Goal: Task Accomplishment & Management: Manage account settings

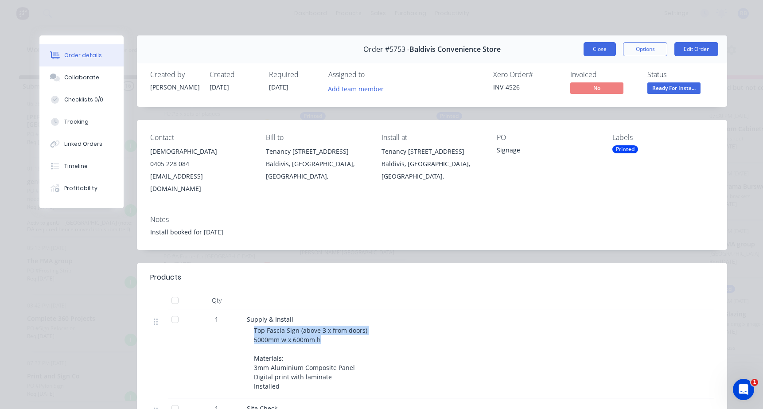
click at [597, 52] on button "Close" at bounding box center [600, 49] width 32 height 14
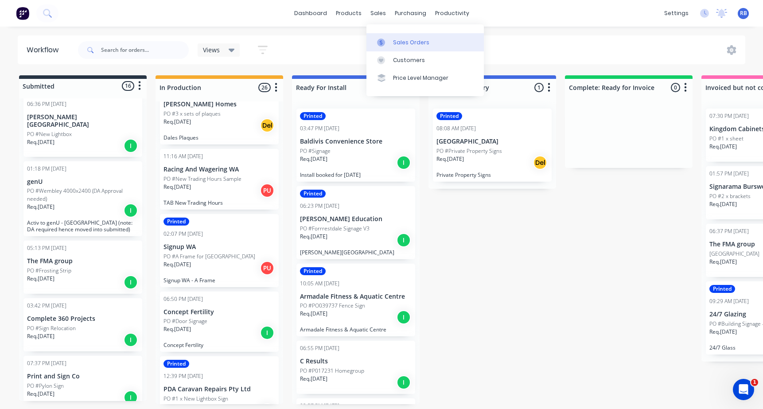
click at [421, 40] on div "Sales Orders" at bounding box center [411, 43] width 36 height 8
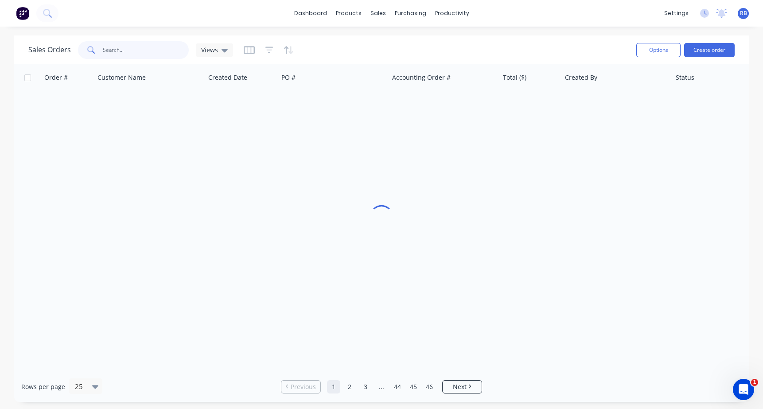
click at [136, 58] on input "text" at bounding box center [146, 50] width 86 height 18
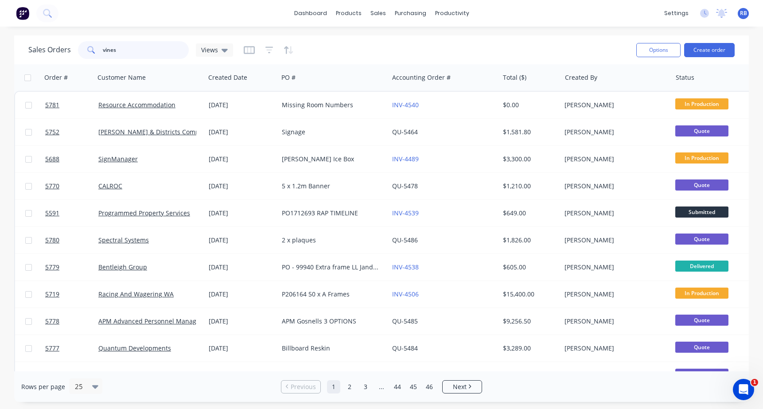
type input "vines"
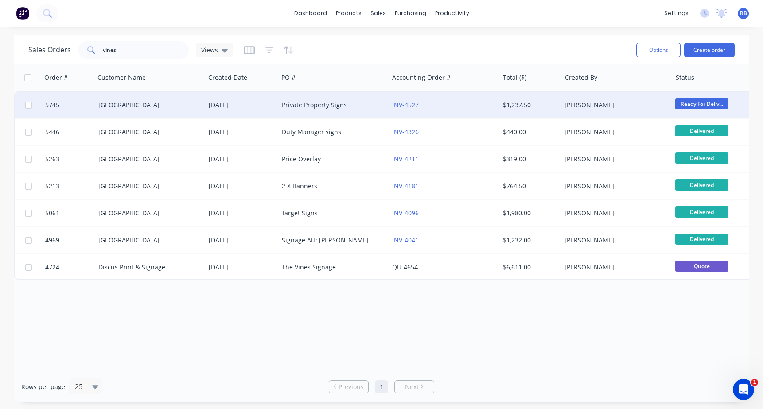
click at [452, 108] on div "INV-4527" at bounding box center [441, 105] width 98 height 9
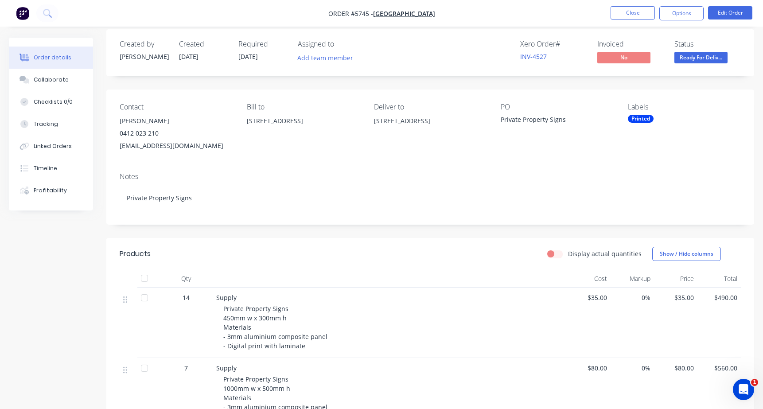
scroll to position [10, 0]
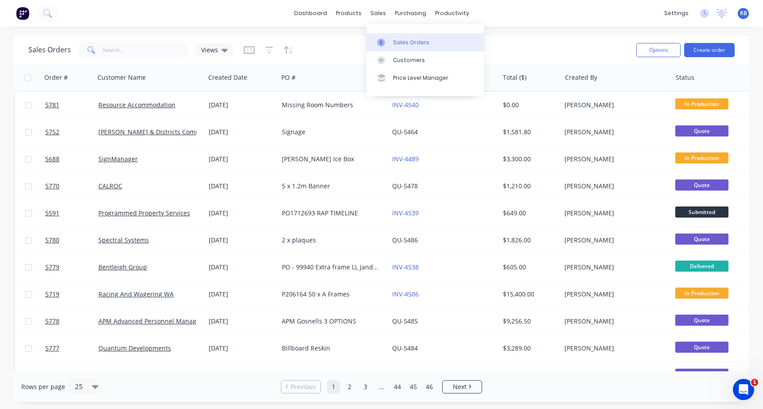
click at [417, 39] on div "Sales Orders" at bounding box center [411, 43] width 36 height 8
click at [138, 54] on input "text" at bounding box center [146, 50] width 86 height 18
type input "golf box"
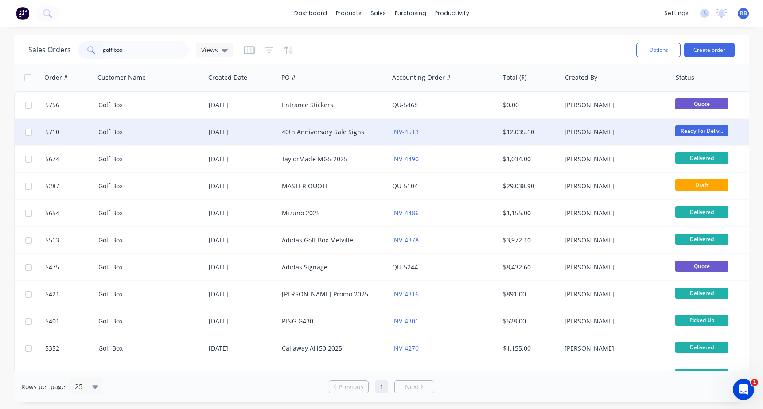
click at [451, 132] on div "INV-4513" at bounding box center [441, 132] width 98 height 9
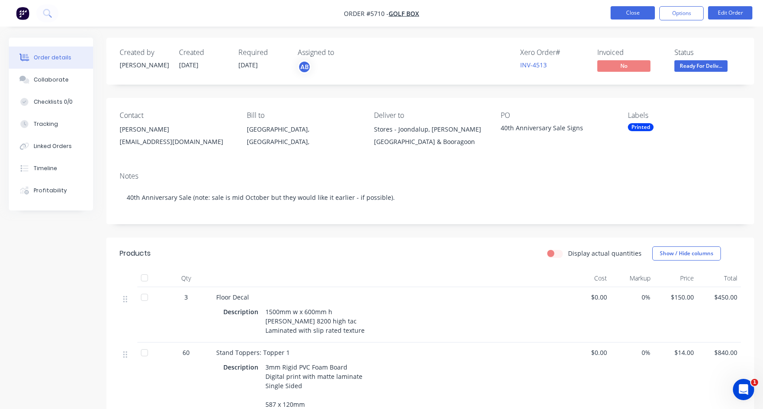
click at [617, 9] on button "Close" at bounding box center [633, 12] width 44 height 13
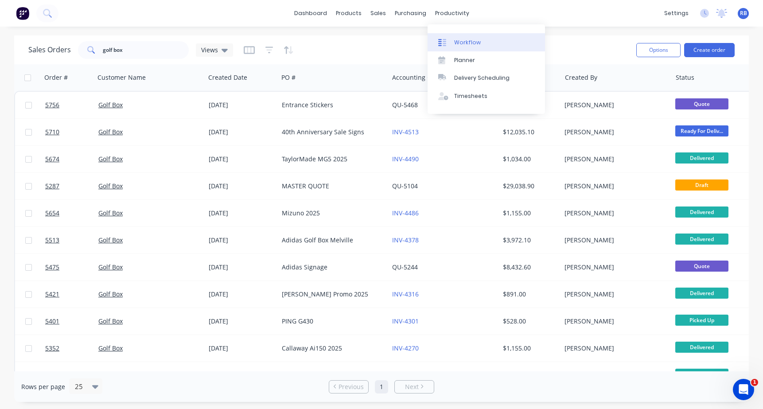
click at [460, 38] on link "Workflow" at bounding box center [486, 42] width 117 height 18
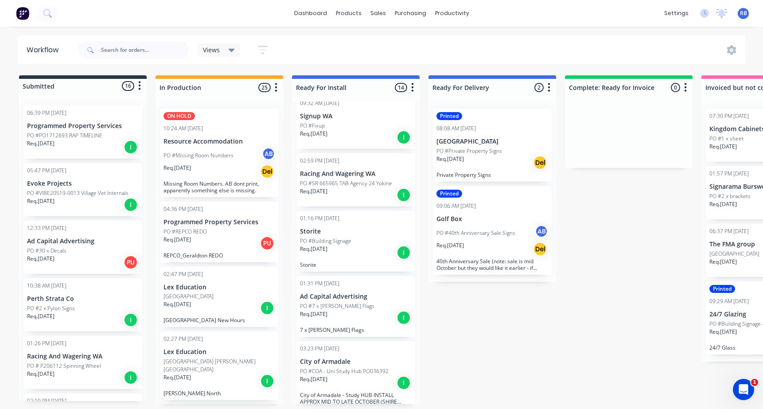
scroll to position [648, 0]
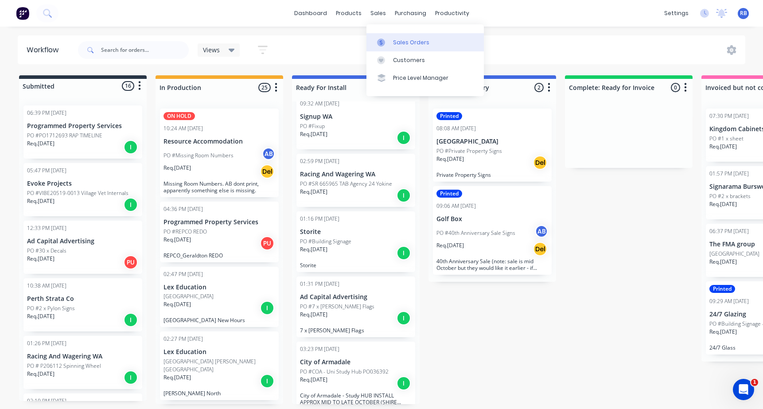
click at [407, 43] on div "Sales Orders" at bounding box center [411, 43] width 36 height 8
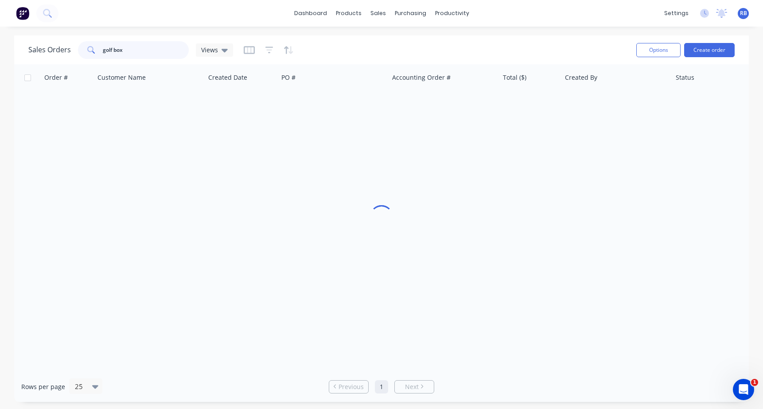
drag, startPoint x: 142, startPoint y: 51, endPoint x: 78, endPoint y: 51, distance: 63.8
click at [78, 51] on div "golf box" at bounding box center [133, 50] width 111 height 18
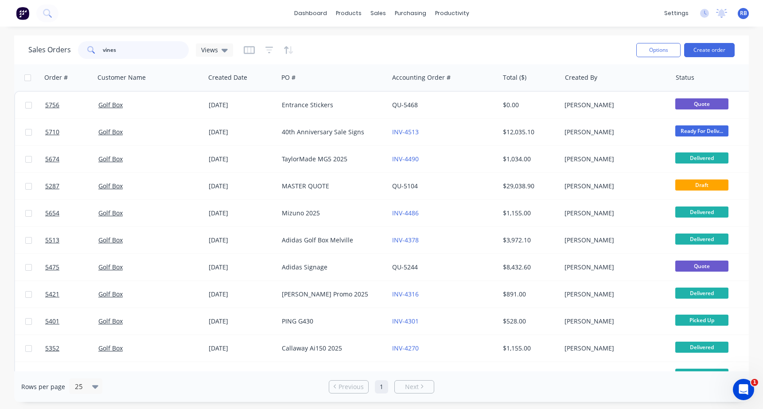
type input "vines"
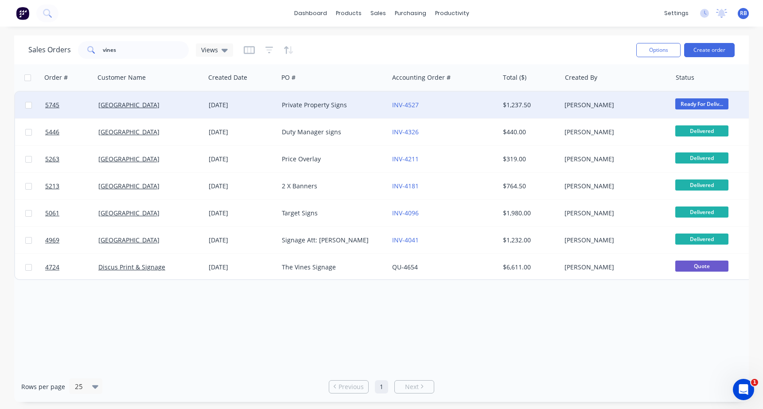
click at [471, 105] on div "INV-4527" at bounding box center [441, 105] width 98 height 9
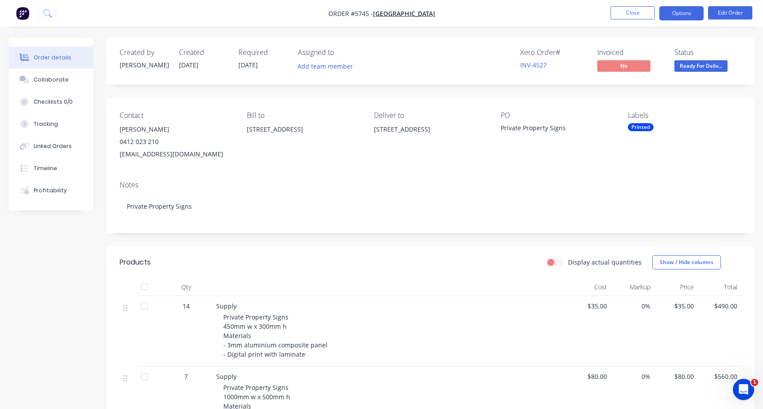
click at [680, 16] on button "Options" at bounding box center [681, 13] width 44 height 14
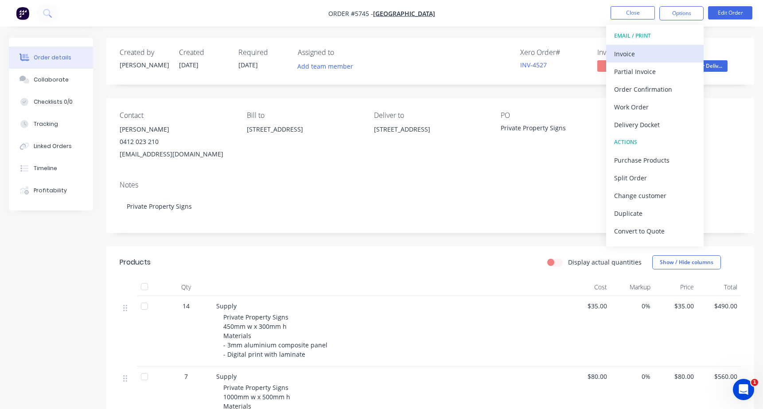
click at [637, 51] on div "Invoice" at bounding box center [655, 53] width 82 height 13
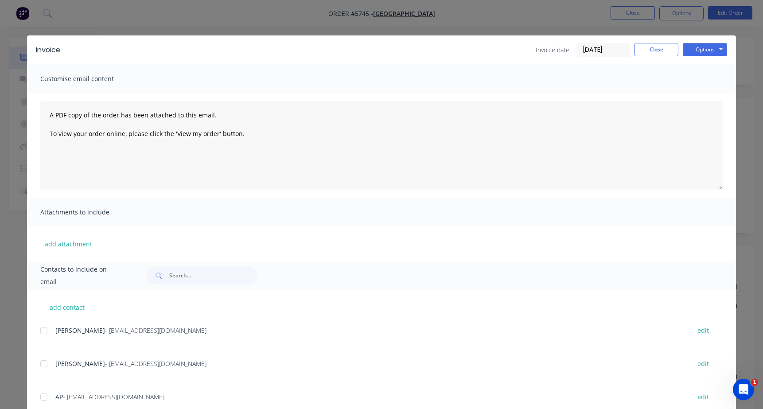
click at [42, 331] on div at bounding box center [44, 331] width 18 height 18
click at [45, 398] on div at bounding box center [44, 397] width 18 height 18
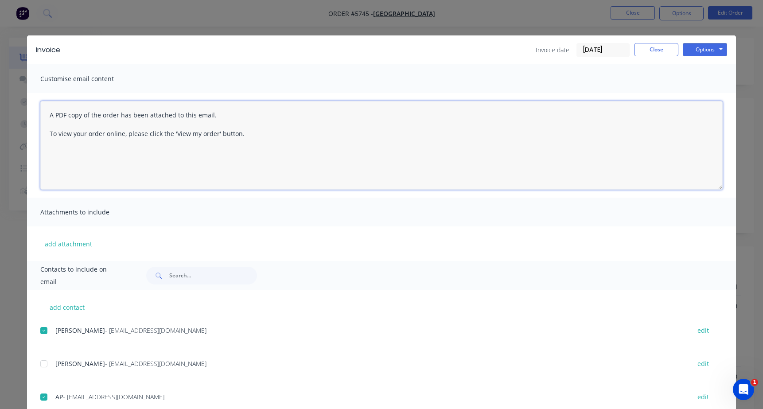
click at [47, 113] on textarea "A PDF copy of the order has been attached to this email. To view your order onl…" at bounding box center [381, 145] width 682 height 89
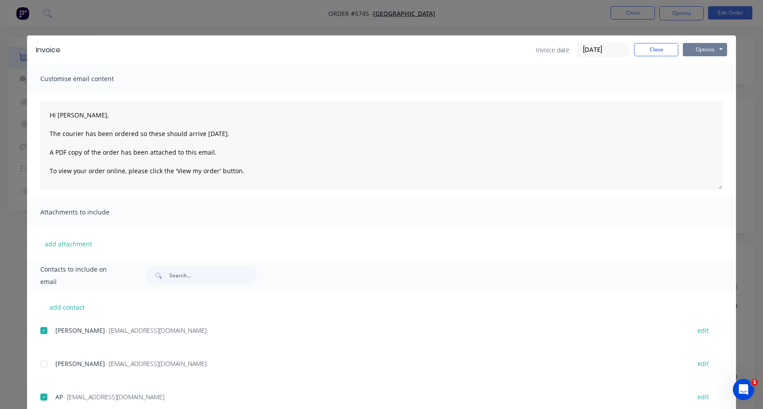
click at [704, 52] on button "Options" at bounding box center [705, 49] width 44 height 13
click at [704, 91] on button "Email" at bounding box center [711, 94] width 57 height 15
type textarea "A PDF copy of the order has been attached to this email. To view your order onl…"
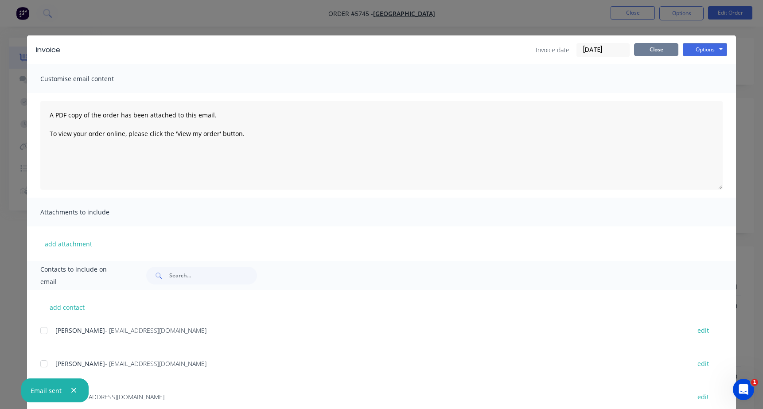
click at [652, 52] on button "Close" at bounding box center [656, 49] width 44 height 13
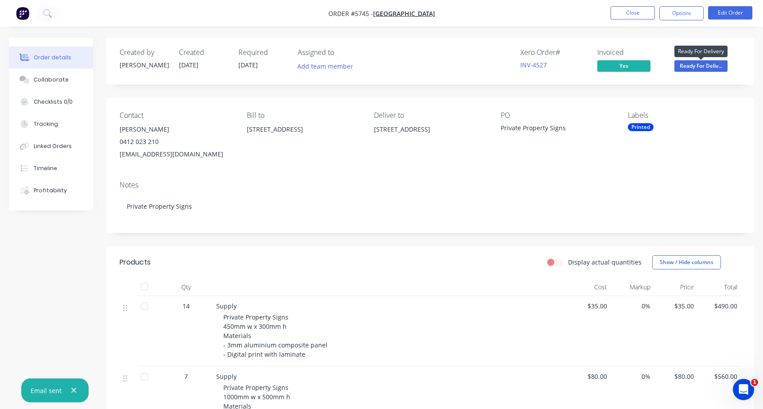
click at [696, 66] on span "Ready For Deliv..." at bounding box center [700, 65] width 53 height 11
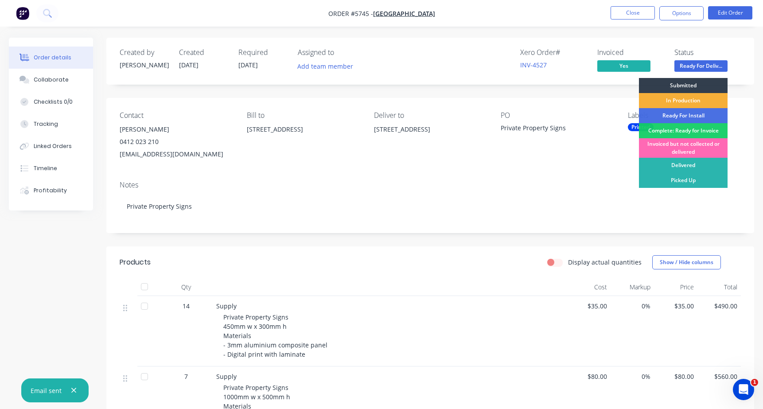
click at [670, 143] on div "Invoiced but not collected or delivered" at bounding box center [683, 147] width 89 height 19
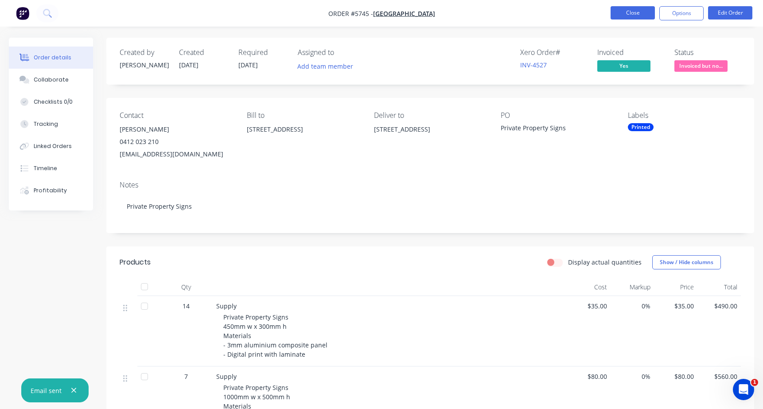
click at [630, 16] on button "Close" at bounding box center [633, 12] width 44 height 13
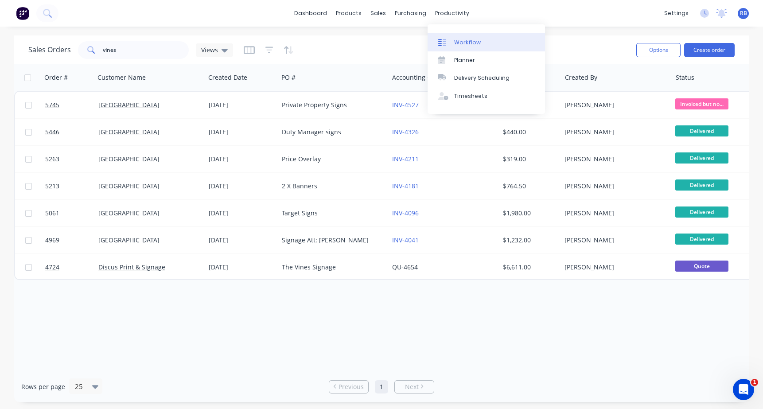
click at [456, 43] on div "Workflow" at bounding box center [467, 43] width 27 height 8
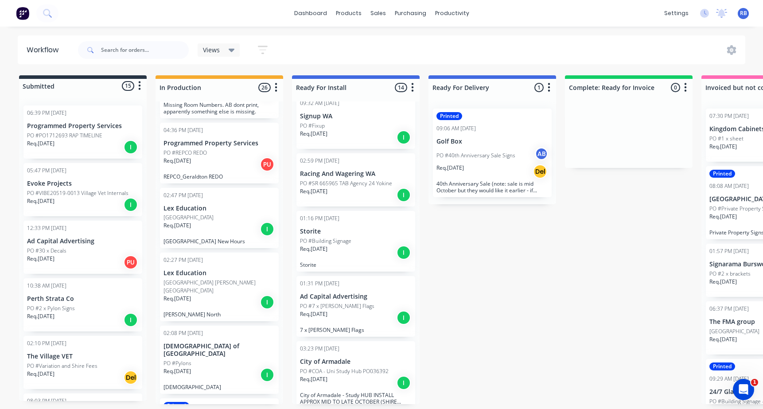
scroll to position [648, 0]
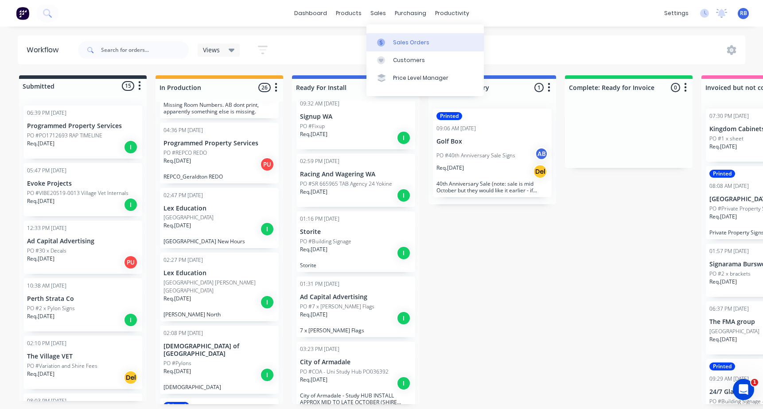
click at [401, 41] on div "Sales Orders" at bounding box center [411, 43] width 36 height 8
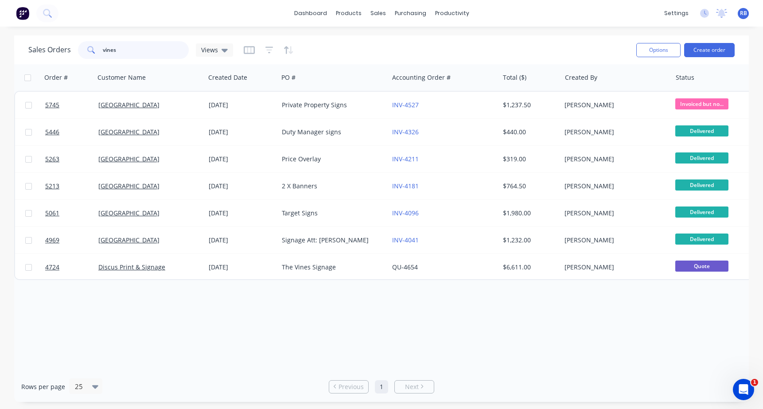
drag, startPoint x: 141, startPoint y: 49, endPoint x: 76, endPoint y: 49, distance: 65.1
click at [76, 49] on div "Sales Orders vines Views" at bounding box center [130, 50] width 205 height 18
type input "pilates"
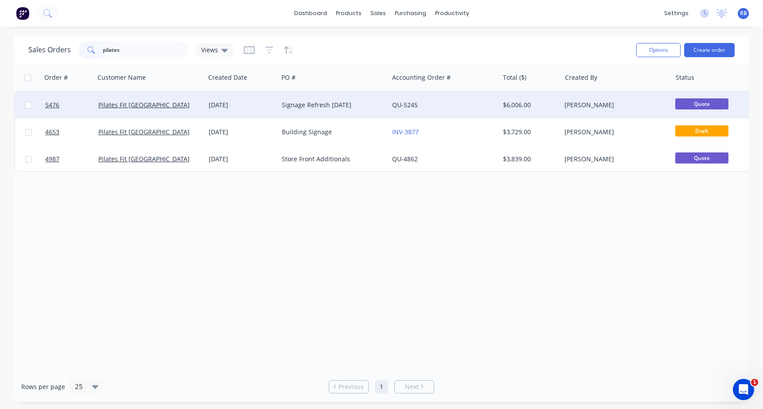
click at [438, 105] on div "QU-5245" at bounding box center [441, 105] width 98 height 9
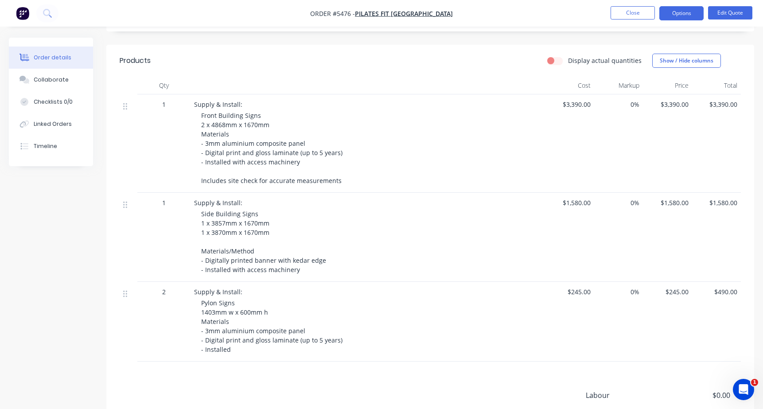
scroll to position [205, 0]
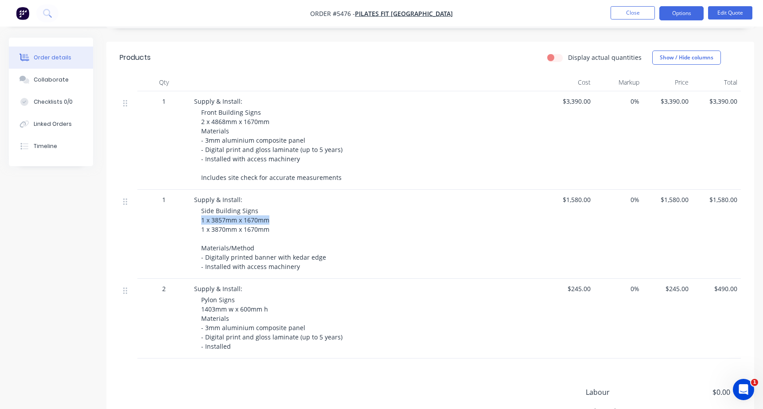
drag, startPoint x: 203, startPoint y: 219, endPoint x: 305, endPoint y: 219, distance: 102.4
click at [305, 219] on div "Side Building Signs 1 x 3857mm x 1670mm 1 x 3870mm x 1670mm Materials/Method - …" at bounding box center [371, 238] width 340 height 65
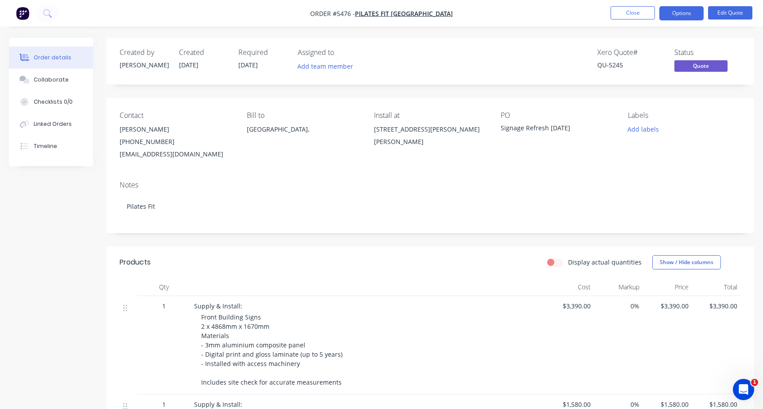
scroll to position [0, 0]
click at [679, 13] on button "Options" at bounding box center [681, 13] width 44 height 14
click at [678, 15] on button "Options" at bounding box center [681, 13] width 44 height 14
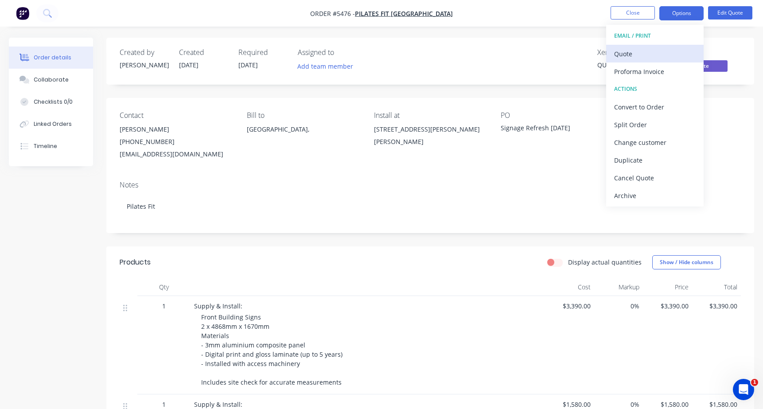
click at [628, 54] on div "Quote" at bounding box center [655, 53] width 82 height 13
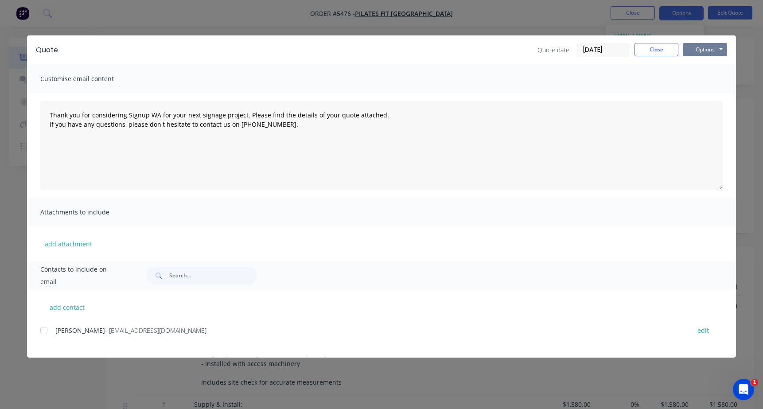
click at [697, 49] on button "Options" at bounding box center [705, 49] width 44 height 13
click at [702, 80] on button "Print" at bounding box center [711, 80] width 57 height 15
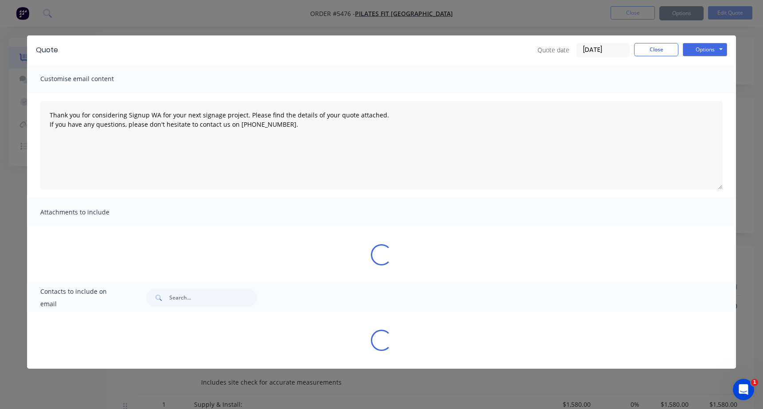
type textarea "Thank you for considering Signup WA for your next signage project. Please find …"
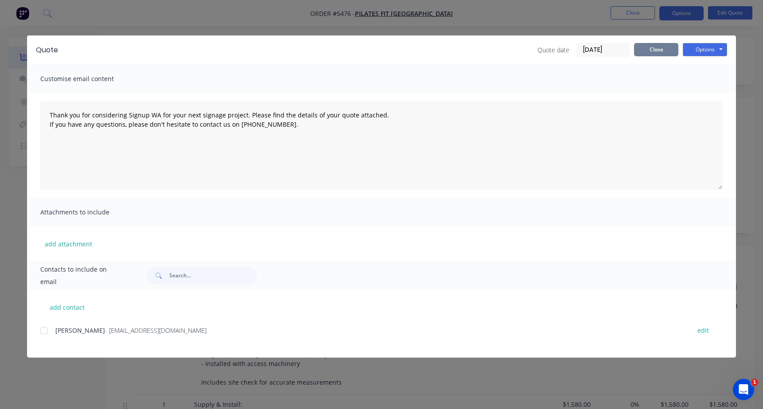
click at [643, 50] on button "Close" at bounding box center [656, 49] width 44 height 13
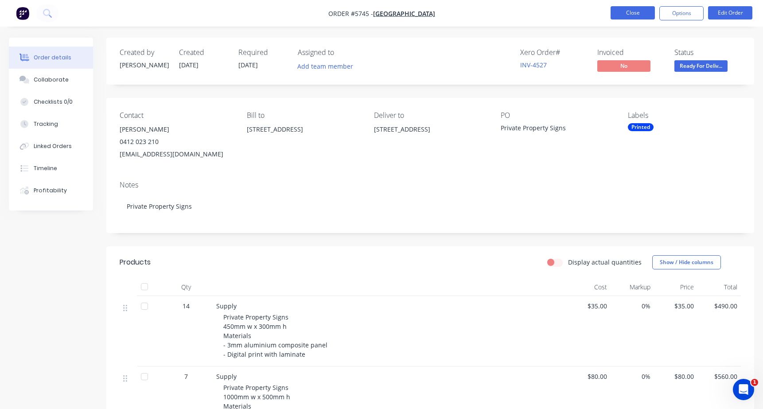
click at [630, 10] on button "Close" at bounding box center [633, 12] width 44 height 13
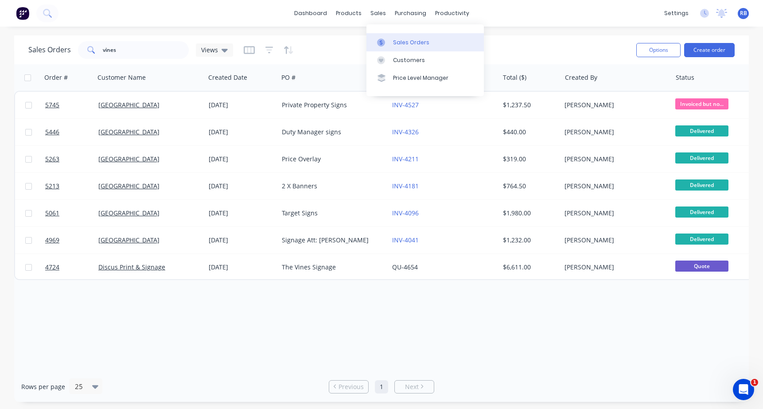
click at [418, 42] on div "Sales Orders" at bounding box center [411, 43] width 36 height 8
drag, startPoint x: 67, startPoint y: 51, endPoint x: 62, endPoint y: 51, distance: 4.9
click at [62, 51] on div "Sales Orders vines Views" at bounding box center [130, 50] width 205 height 18
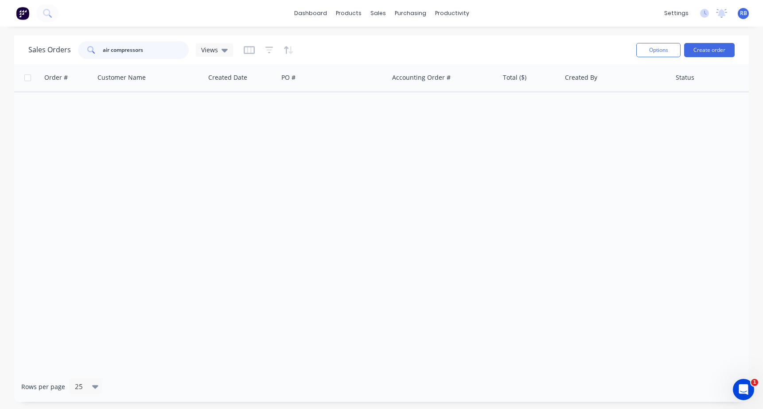
click at [166, 48] on input "air compressors" at bounding box center [146, 50] width 86 height 18
drag, startPoint x: 148, startPoint y: 49, endPoint x: 116, endPoint y: 49, distance: 31.5
click at [116, 49] on input "air compressors" at bounding box center [146, 50] width 86 height 18
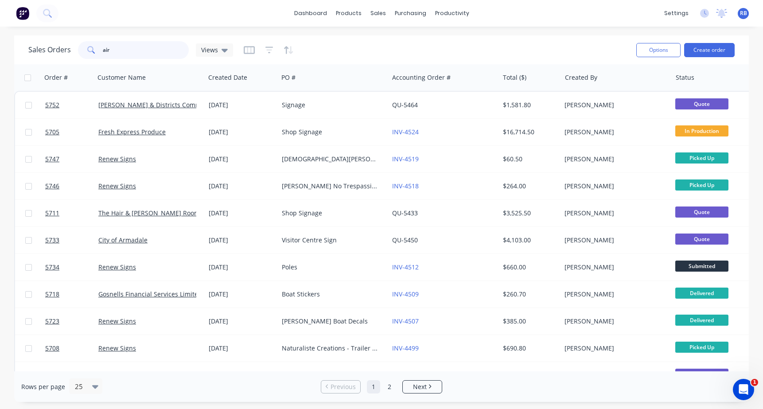
drag, startPoint x: 122, startPoint y: 51, endPoint x: 46, endPoint y: 51, distance: 76.2
click at [46, 51] on div "Sales Orders air Views" at bounding box center [130, 50] width 205 height 18
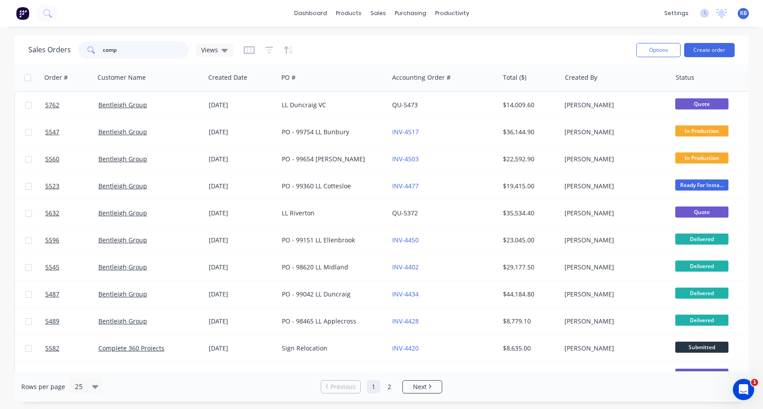
drag, startPoint x: 131, startPoint y: 48, endPoint x: 59, endPoint y: 48, distance: 71.8
click at [59, 48] on div "Sales Orders comp Views" at bounding box center [130, 50] width 205 height 18
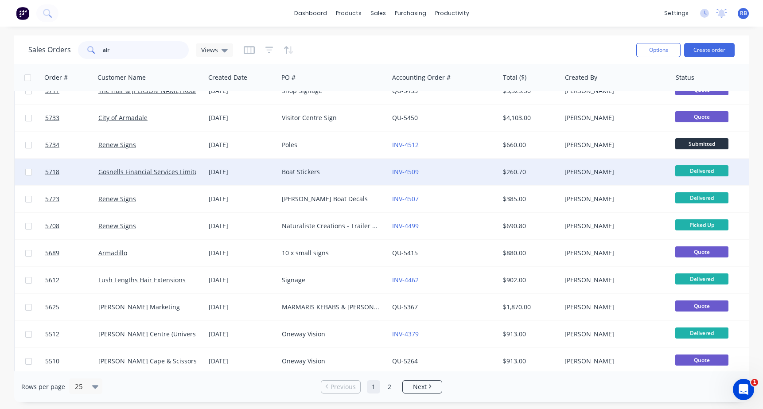
scroll to position [130, 0]
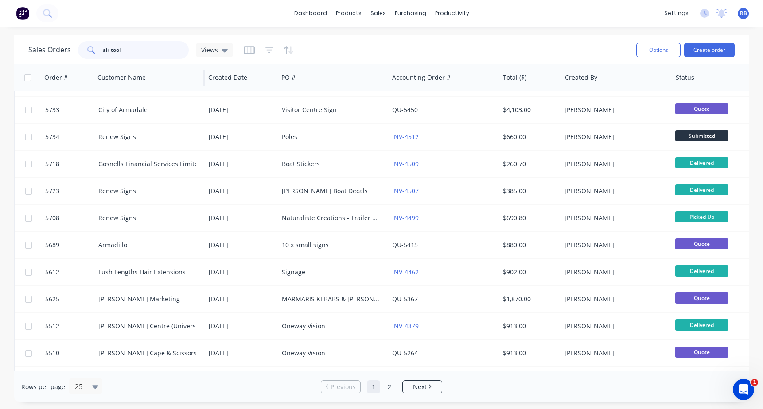
type input "air tool"
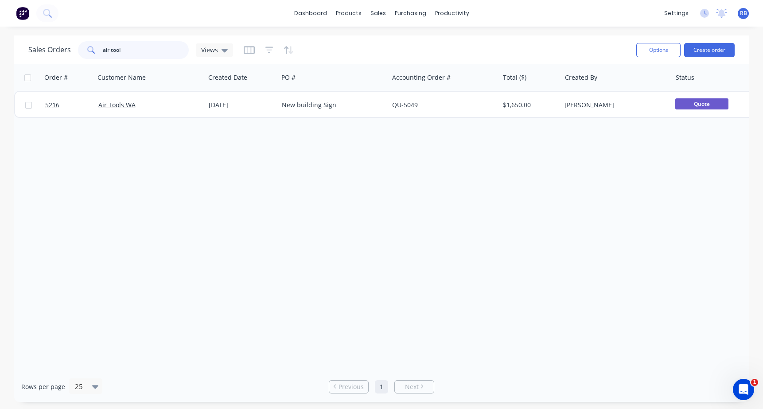
scroll to position [0, 0]
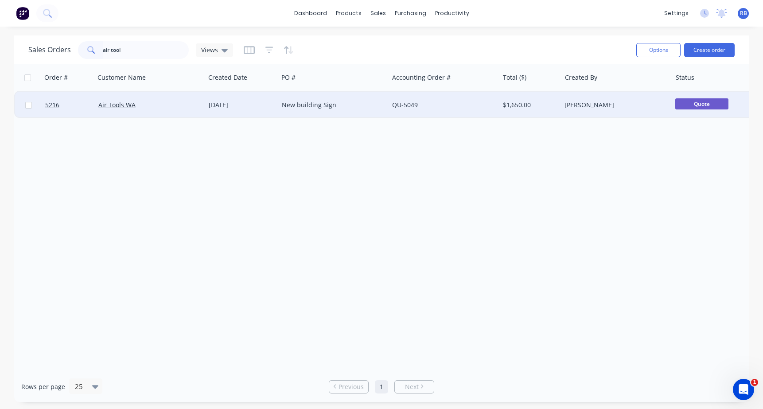
click at [344, 109] on div "New building Sign" at bounding box center [333, 105] width 110 height 27
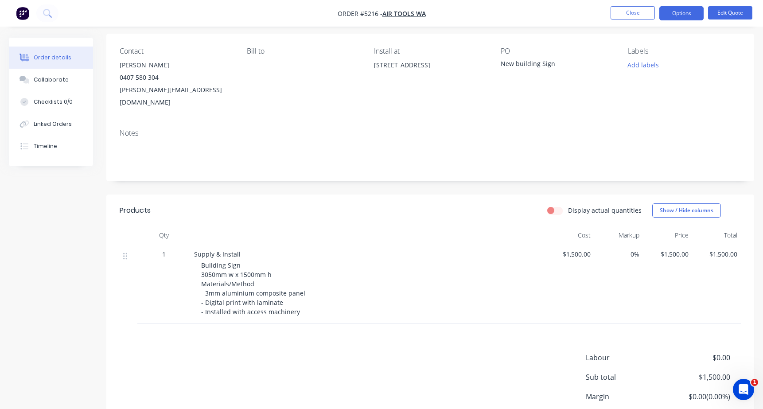
scroll to position [65, 0]
